Goal: Task Accomplishment & Management: Use online tool/utility

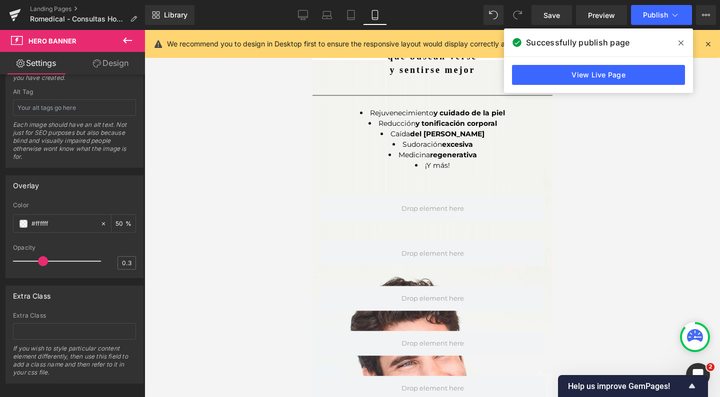
click at [636, 285] on div at bounding box center [431, 213] width 575 height 367
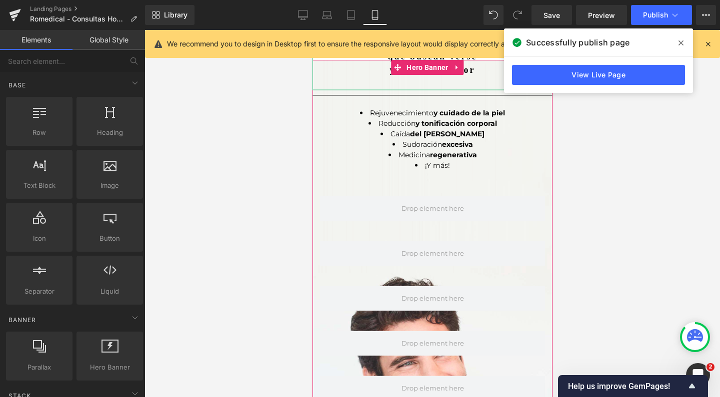
click at [678, 43] on icon at bounding box center [680, 43] width 5 height 8
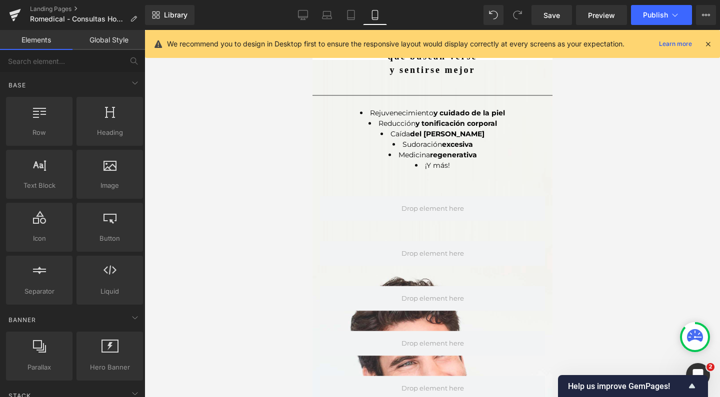
click at [710, 47] on icon at bounding box center [707, 43] width 9 height 9
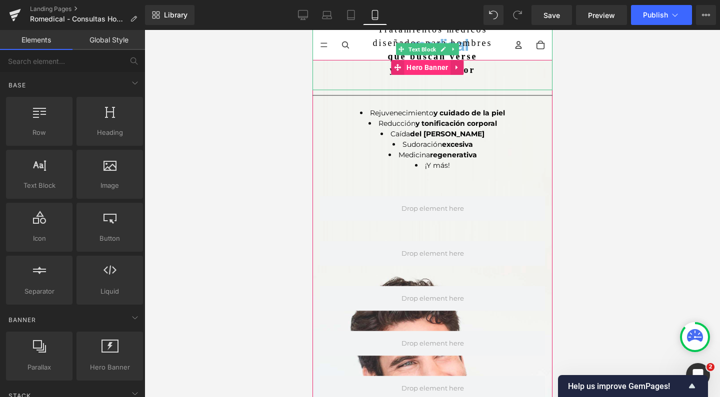
scroll to position [0, 0]
click at [459, 65] on icon at bounding box center [456, 66] width 7 height 7
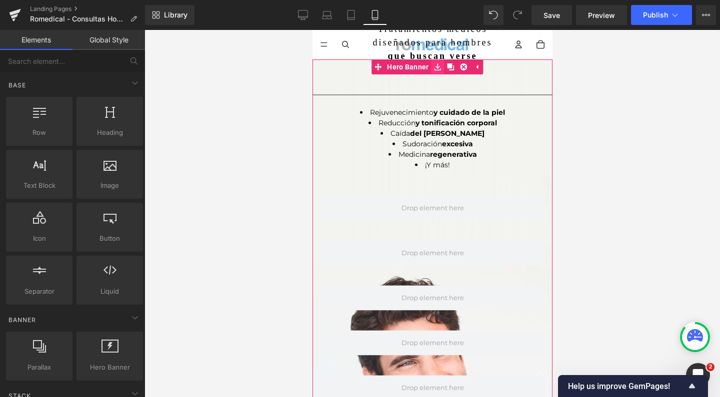
click at [436, 66] on icon at bounding box center [437, 66] width 7 height 7
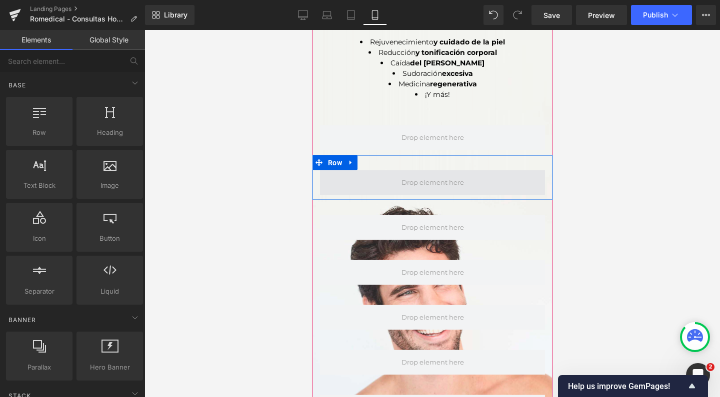
scroll to position [164, 0]
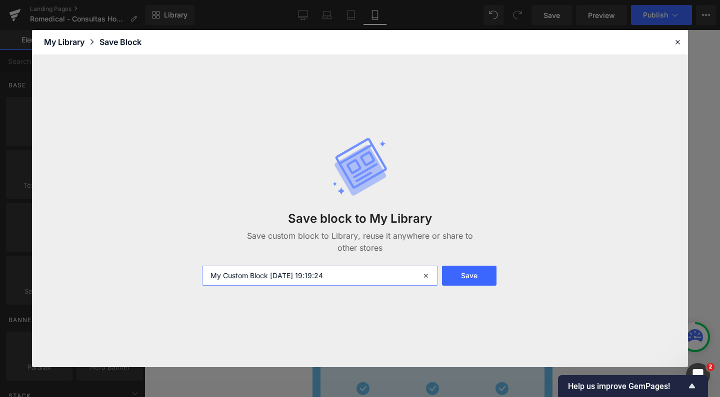
click at [299, 282] on input "My Custom Block [DATE] 19:19:24" at bounding box center [320, 276] width 236 height 20
type input "nuevo mobile"
click at [476, 266] on button "Save" at bounding box center [469, 276] width 54 height 20
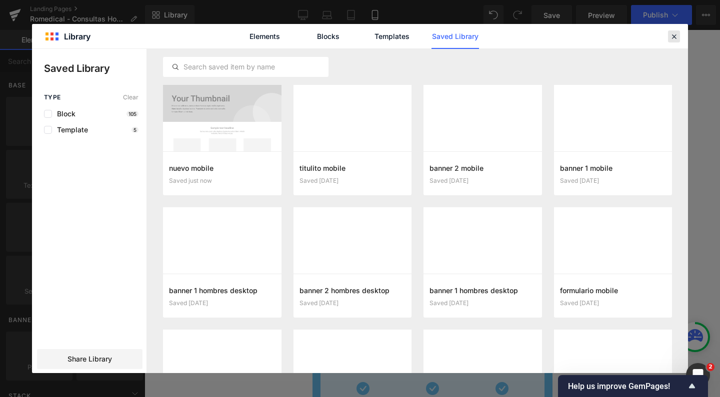
click at [674, 38] on icon at bounding box center [673, 36] width 9 height 9
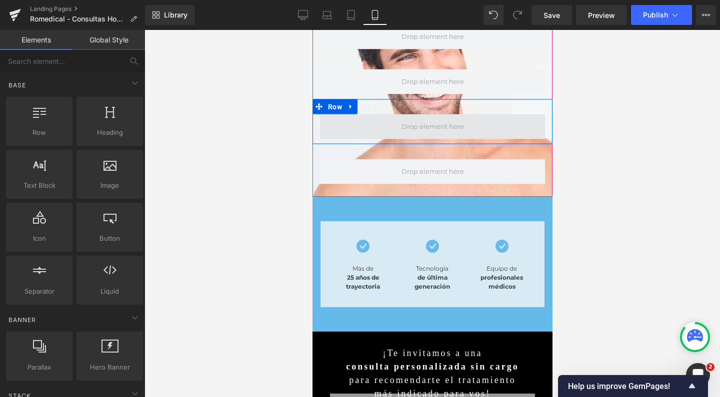
scroll to position [307, 0]
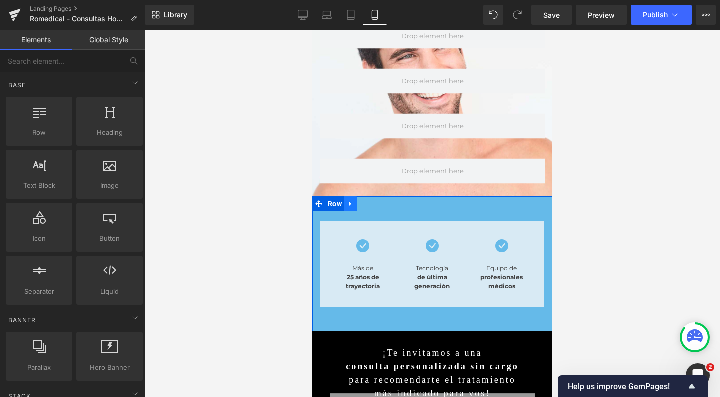
click at [349, 201] on icon at bounding box center [350, 203] width 2 height 4
click at [354, 196] on link at bounding box center [350, 203] width 13 height 15
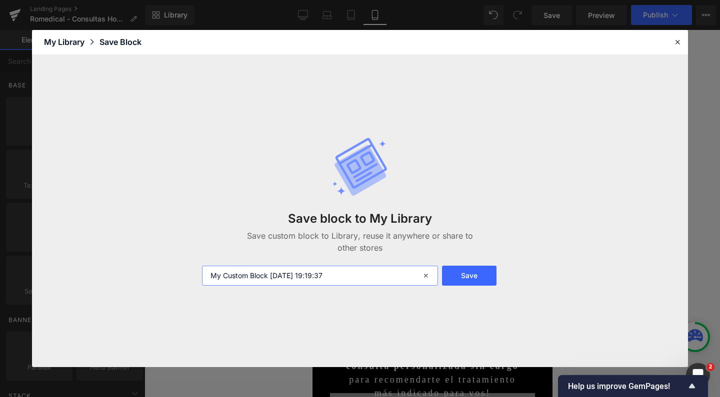
click at [304, 272] on input "My Custom Block [DATE] 19:19:37" at bounding box center [320, 276] width 236 height 20
type input "nuevo mobile 2"
click at [463, 268] on button "Save" at bounding box center [469, 276] width 54 height 20
